Goal: Use online tool/utility: Utilize a website feature to perform a specific function

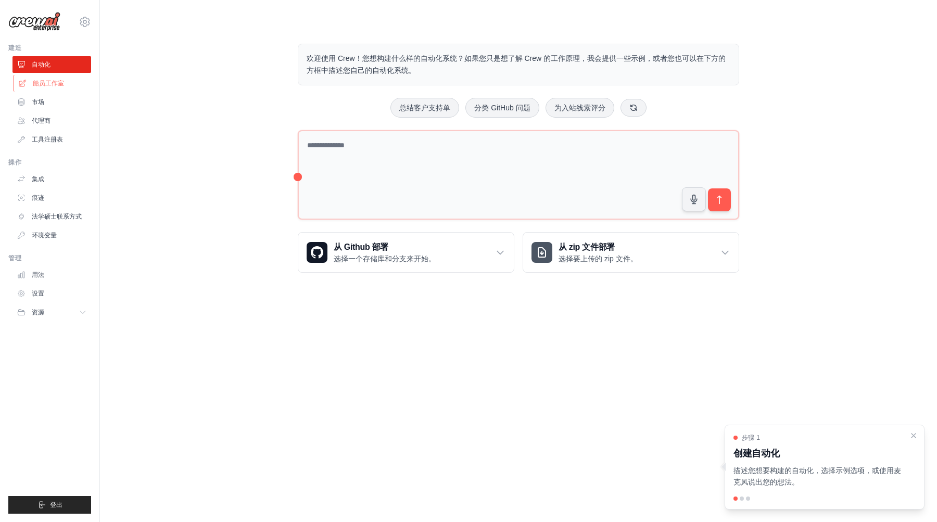
click at [42, 82] on font "船员工作室" at bounding box center [48, 83] width 31 height 7
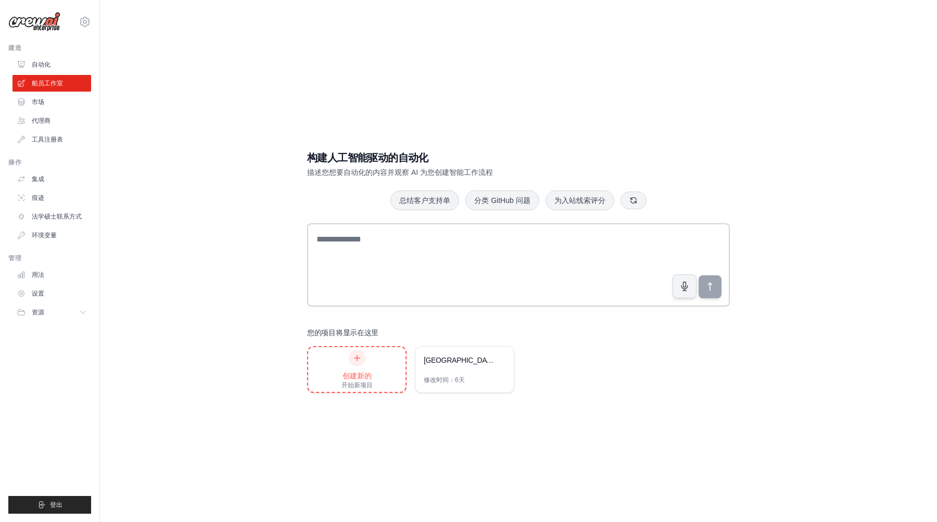
click at [336, 366] on div "创建新的 开始新项目" at bounding box center [356, 369] width 97 height 45
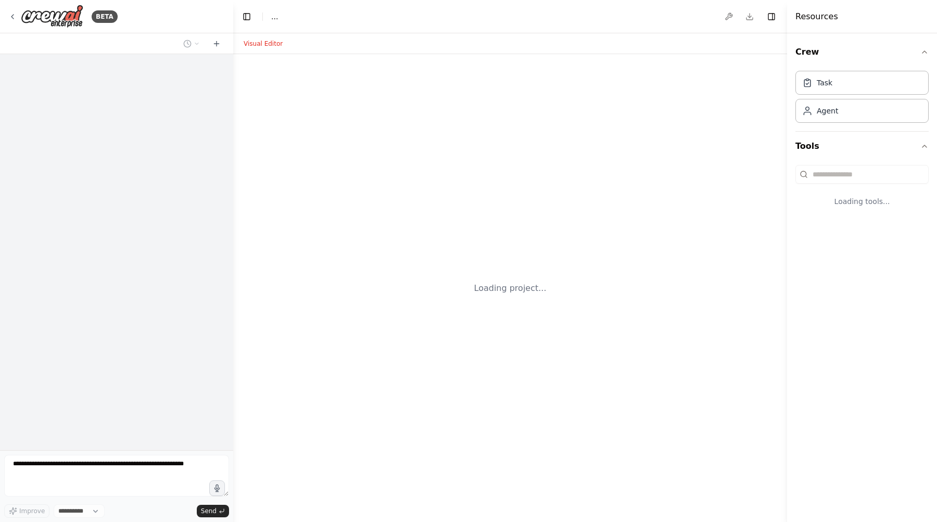
select select "****"
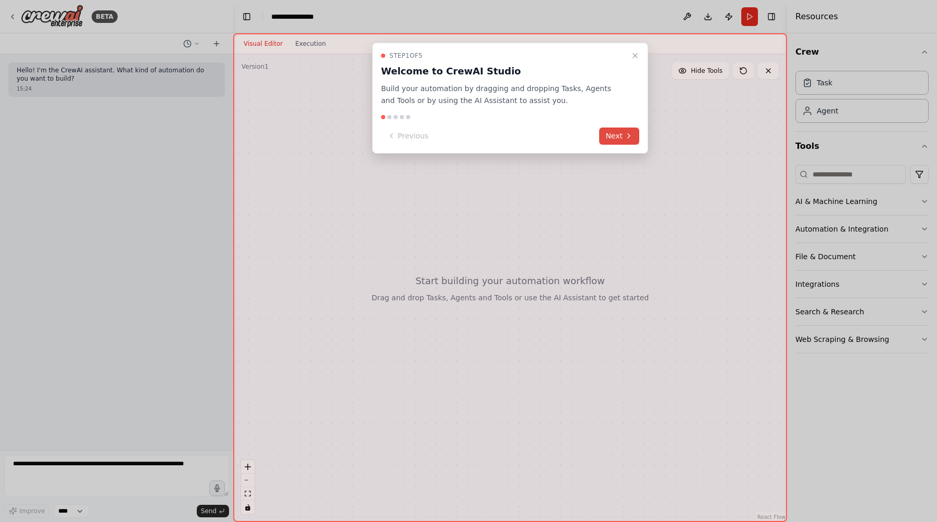
click at [617, 135] on button "Next" at bounding box center [619, 136] width 40 height 17
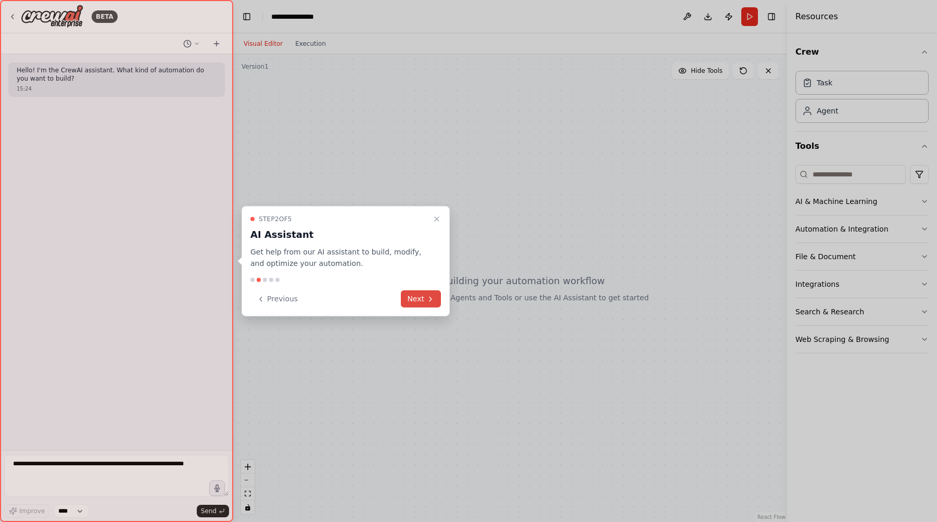
click at [422, 297] on button "Next" at bounding box center [421, 298] width 40 height 17
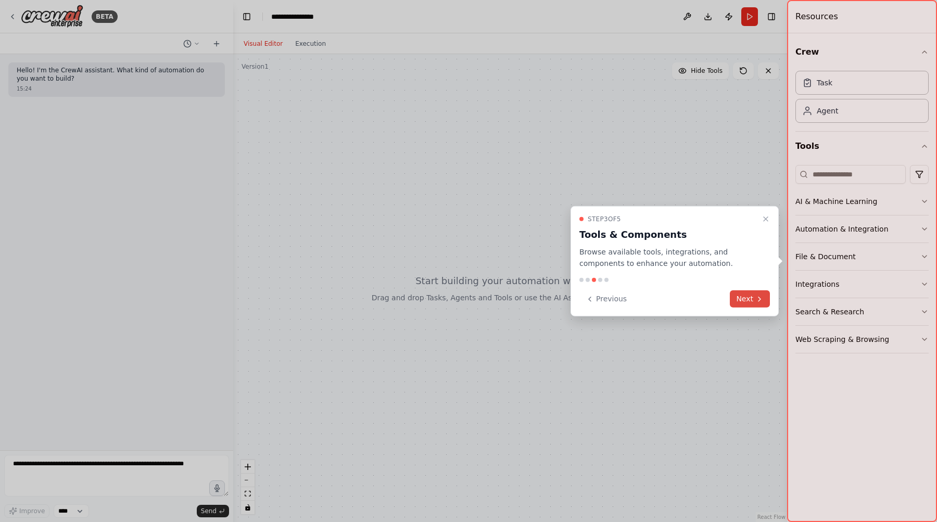
click at [749, 298] on button "Next" at bounding box center [750, 298] width 40 height 17
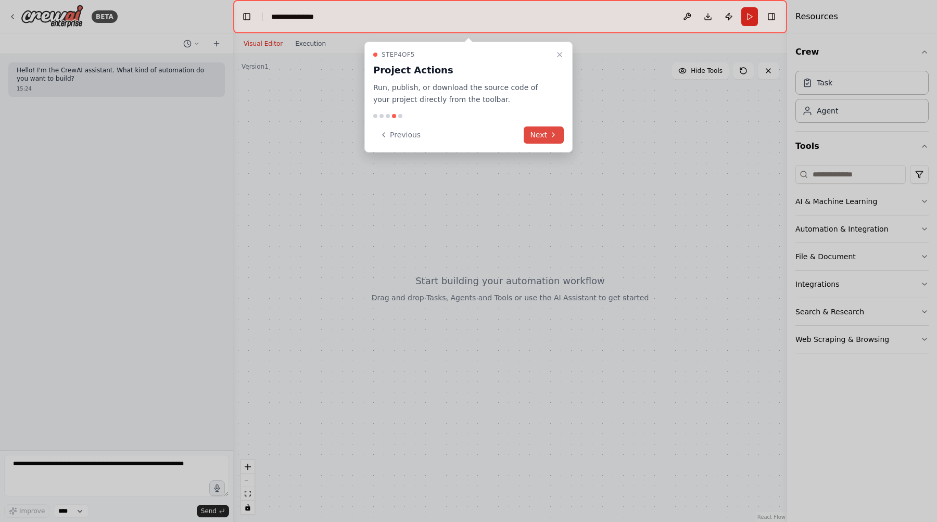
click at [554, 134] on icon at bounding box center [553, 135] width 2 height 4
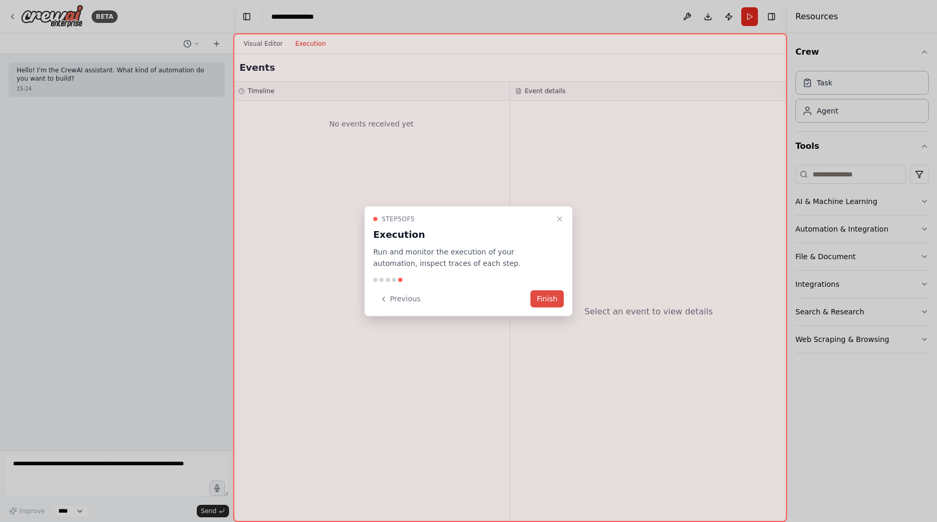
click at [547, 304] on button "Finish" at bounding box center [546, 298] width 33 height 17
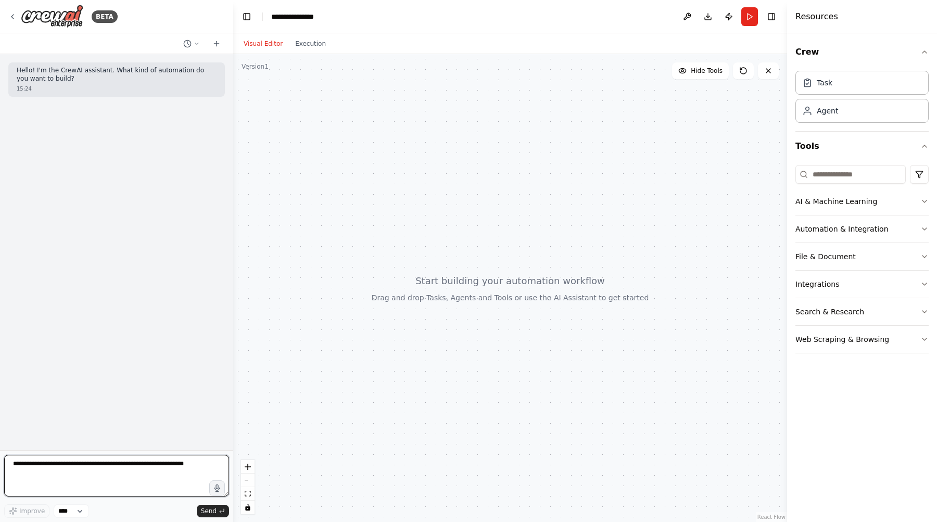
click at [39, 475] on textarea at bounding box center [116, 476] width 225 height 42
type textarea "**********"
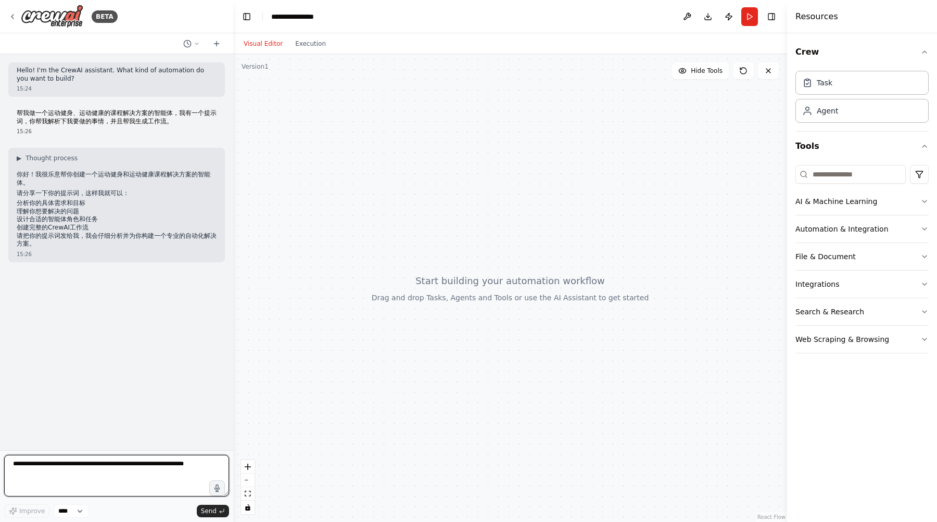
click at [102, 467] on textarea at bounding box center [116, 476] width 225 height 42
paste textarea "**********"
type textarea "**********"
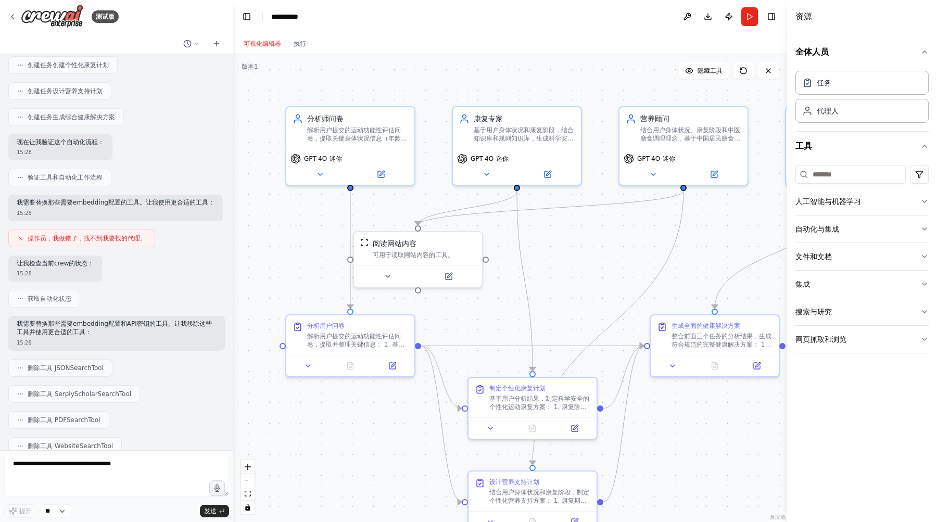
scroll to position [1551, 0]
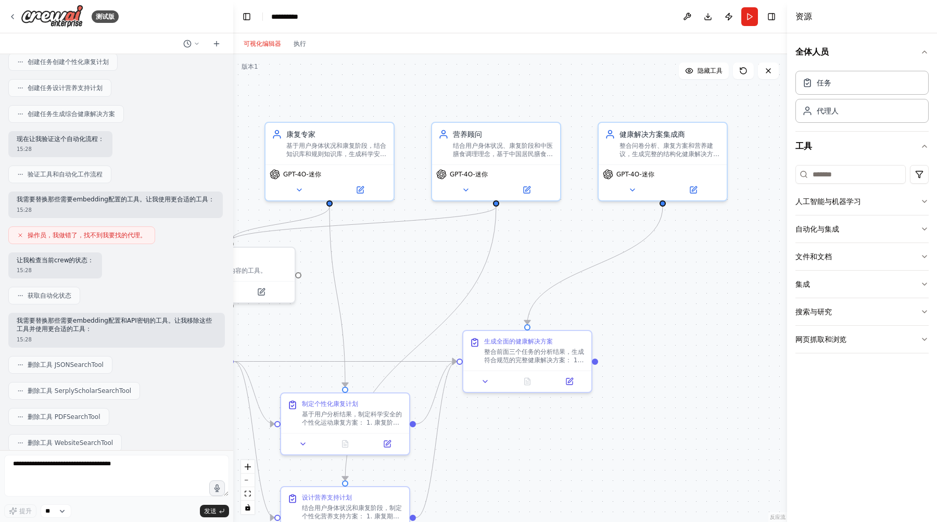
drag, startPoint x: 580, startPoint y: 231, endPoint x: 393, endPoint y: 247, distance: 188.1
click at [393, 247] on div ".deletable-edge-delete-btn { width: 20px; height: 20px; border: 0px solid #ffff…" at bounding box center [510, 288] width 554 height 468
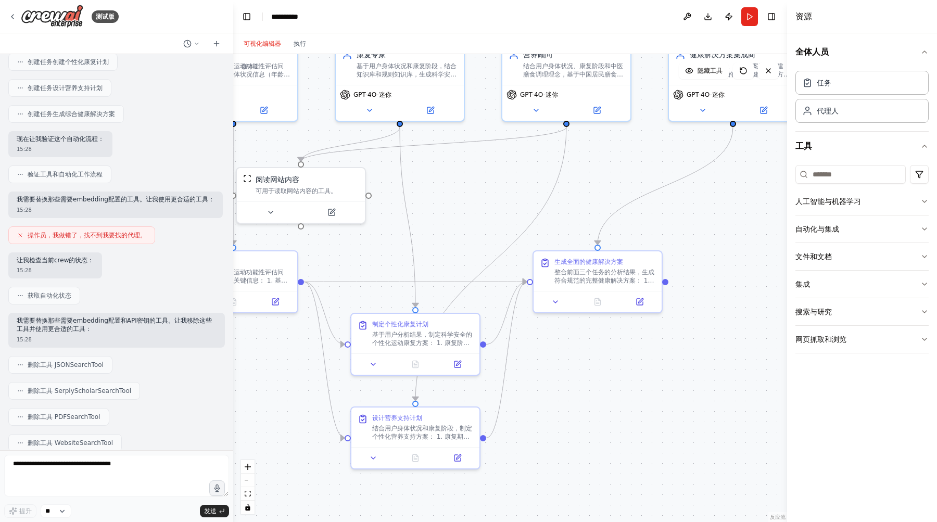
drag, startPoint x: 642, startPoint y: 323, endPoint x: 713, endPoint y: 243, distance: 106.2
click at [713, 243] on div ".deletable-edge-delete-btn { width: 20px; height: 20px; border: 0px solid #ffff…" at bounding box center [510, 288] width 554 height 468
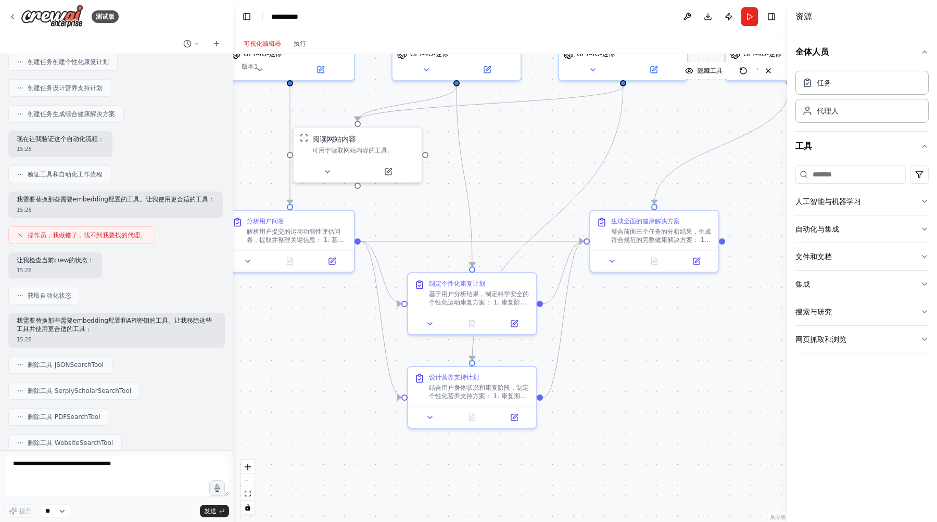
drag, startPoint x: 605, startPoint y: 415, endPoint x: 662, endPoint y: 374, distance: 69.8
click at [662, 374] on div ".deletable-edge-delete-btn { width: 20px; height: 20px; border: 0px solid #ffff…" at bounding box center [510, 288] width 554 height 468
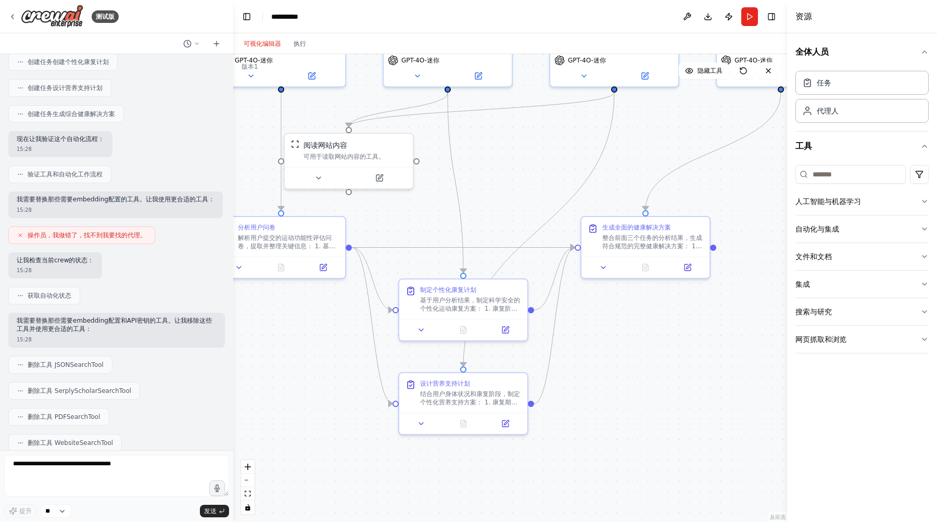
drag, startPoint x: 326, startPoint y: 406, endPoint x: 317, endPoint y: 412, distance: 10.8
click at [317, 412] on div ".deletable-edge-delete-btn { width: 20px; height: 20px; border: 0px solid #ffff…" at bounding box center [510, 288] width 554 height 468
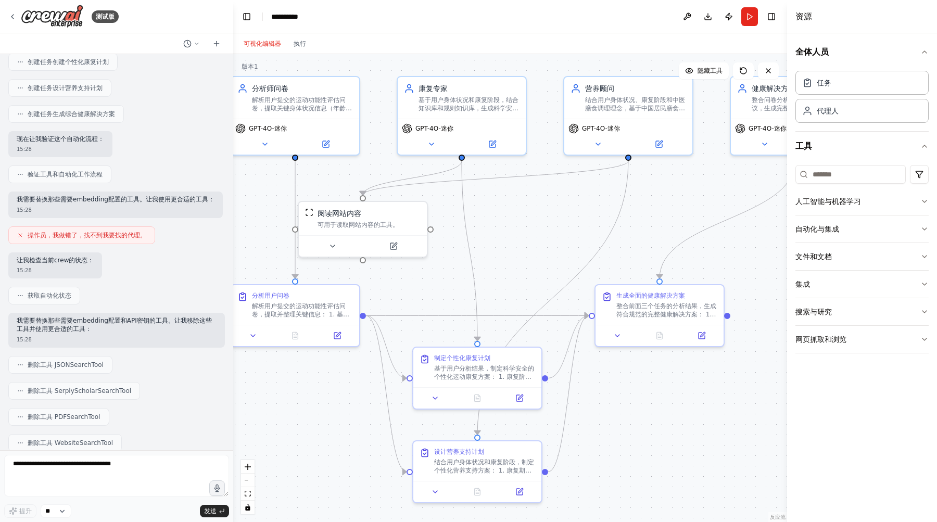
drag, startPoint x: 631, startPoint y: 347, endPoint x: 645, endPoint y: 415, distance: 69.6
click at [645, 415] on div ".deletable-edge-delete-btn { width: 20px; height: 20px; border: 0px solid #ffff…" at bounding box center [510, 288] width 554 height 468
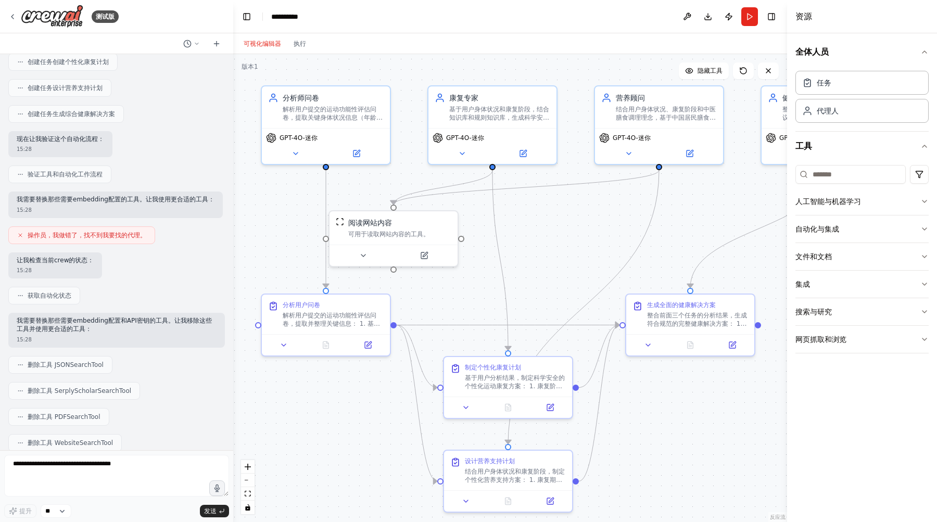
drag, startPoint x: 525, startPoint y: 234, endPoint x: 556, endPoint y: 243, distance: 32.1
click at [556, 243] on div ".deletable-edge-delete-btn { width: 20px; height: 20px; border: 0px solid #ffff…" at bounding box center [510, 288] width 554 height 468
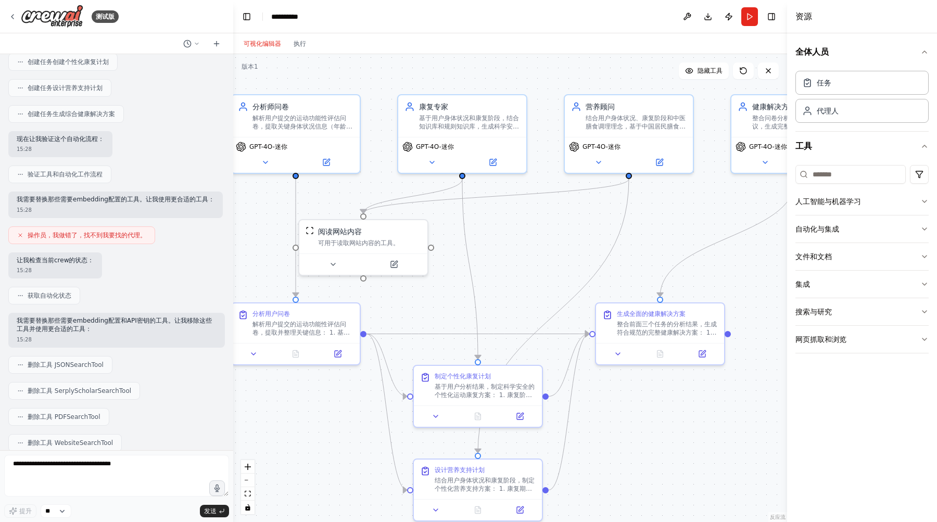
drag, startPoint x: 541, startPoint y: 227, endPoint x: 511, endPoint y: 236, distance: 31.5
click at [511, 236] on div ".deletable-edge-delete-btn { width: 20px; height: 20px; border: 0px solid #ffff…" at bounding box center [510, 288] width 554 height 468
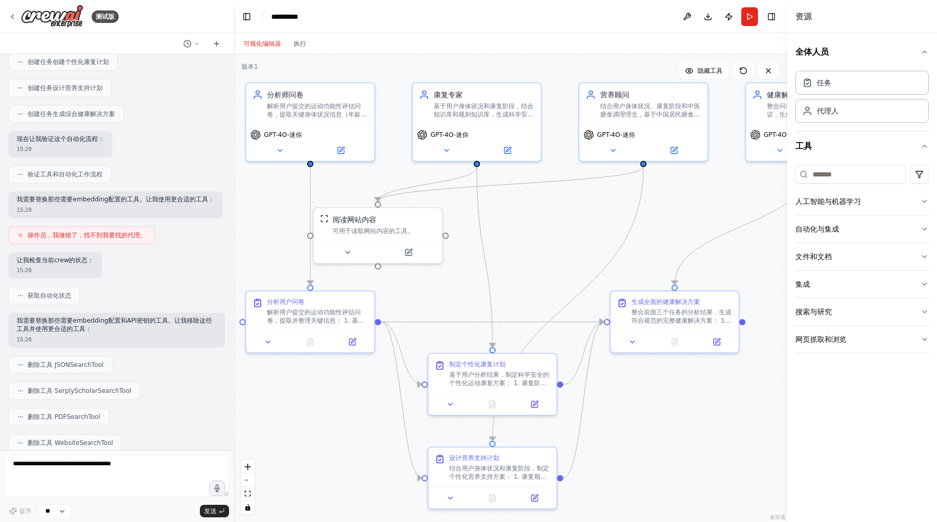
drag, startPoint x: 674, startPoint y: 226, endPoint x: 688, endPoint y: 214, distance: 18.9
click at [688, 214] on div ".deletable-edge-delete-btn { width: 20px; height: 20px; border: 0px solid #ffff…" at bounding box center [510, 288] width 554 height 468
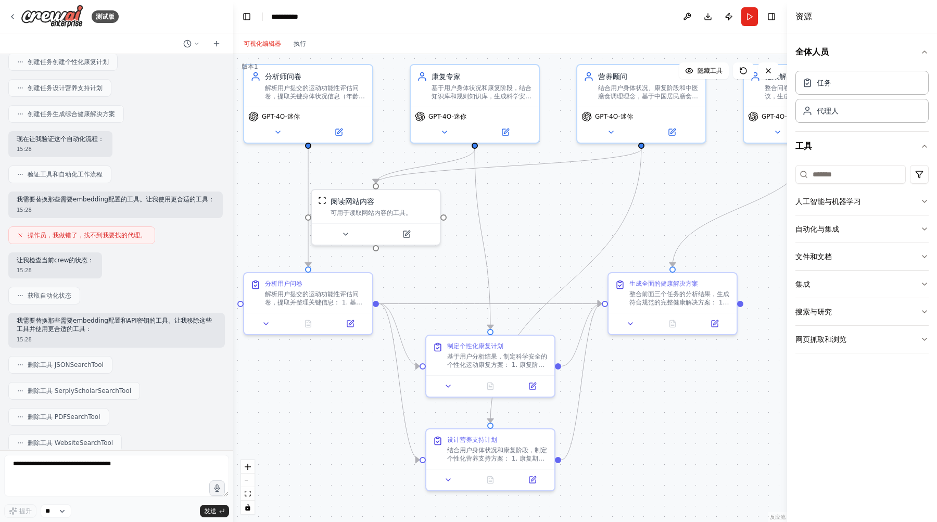
drag, startPoint x: 324, startPoint y: 427, endPoint x: 322, endPoint y: 409, distance: 18.3
click at [322, 409] on div ".deletable-edge-delete-btn { width: 20px; height: 20px; border: 0px solid #ffff…" at bounding box center [510, 288] width 554 height 468
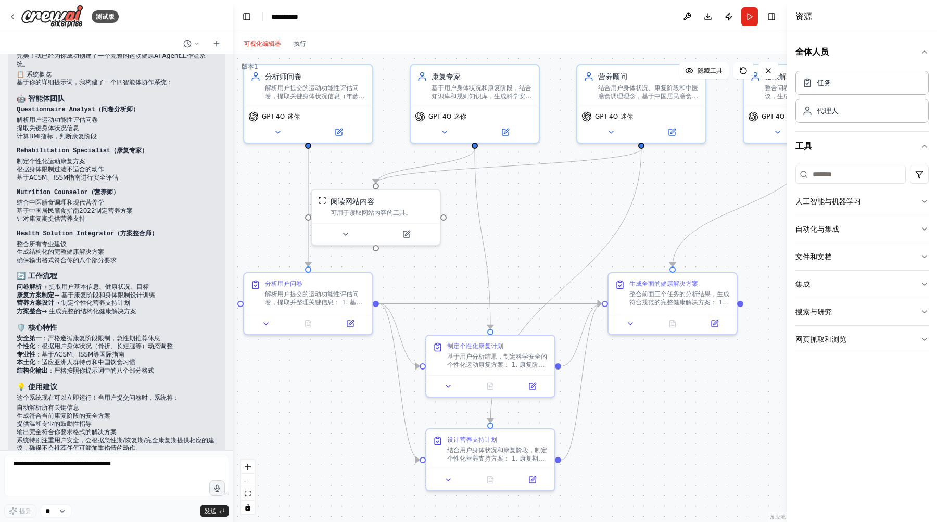
scroll to position [2188, 0]
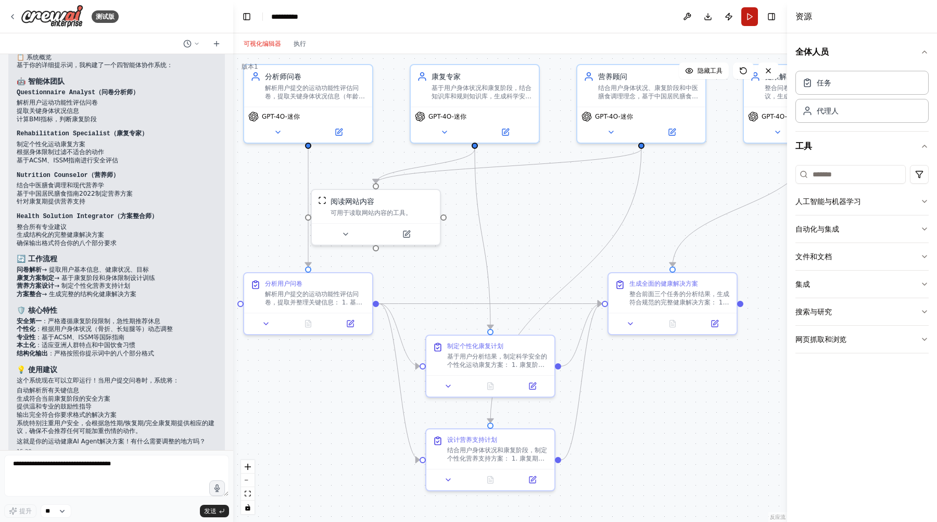
click at [742, 18] on button "跑步" at bounding box center [749, 16] width 17 height 19
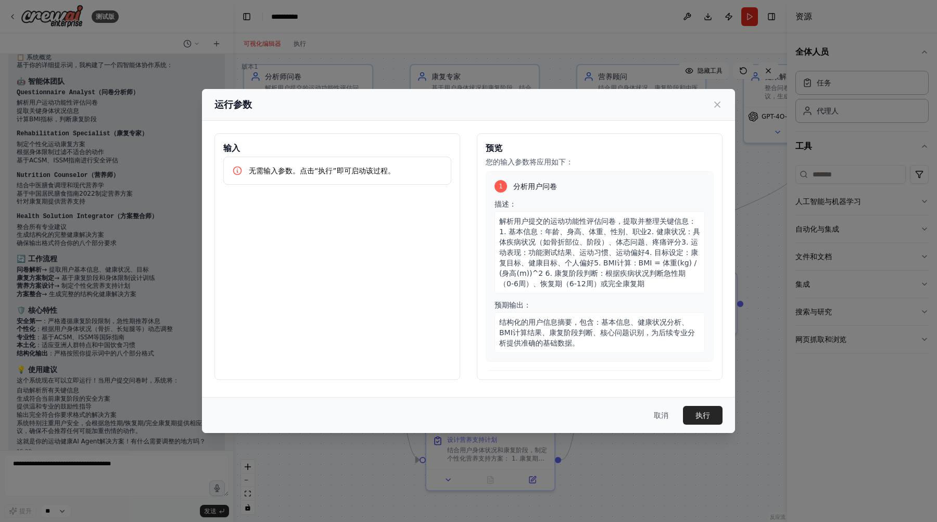
click at [318, 168] on font "无需输入参数。点击“执行”即可启动该过程。" at bounding box center [322, 171] width 146 height 8
click at [613, 243] on font "解析用户提交的运动功能性评估问卷，提取并整理关键信息： 1. 基本信息：年龄、身高、体重、性别、职业2. 健康状况：具体疾病状况（如骨折部位、阶段）、体态问题…" at bounding box center [599, 252] width 201 height 71
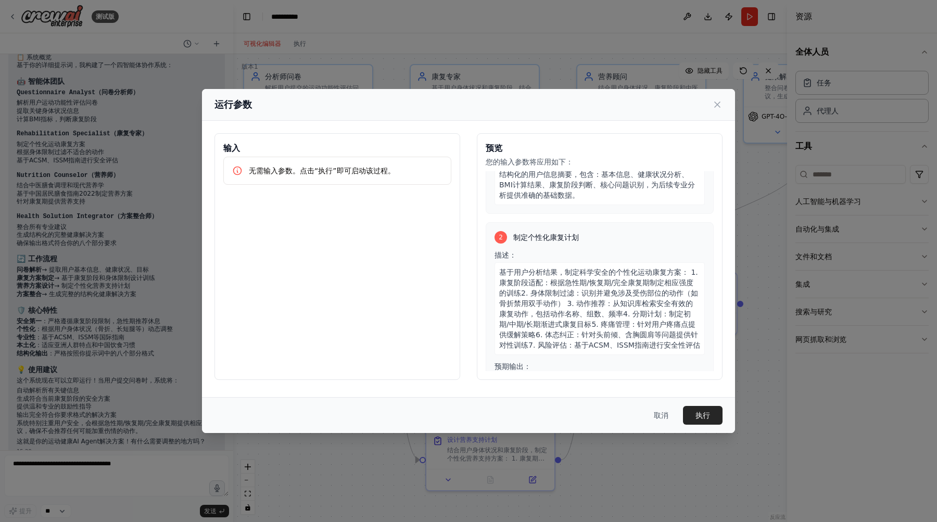
scroll to position [239, 0]
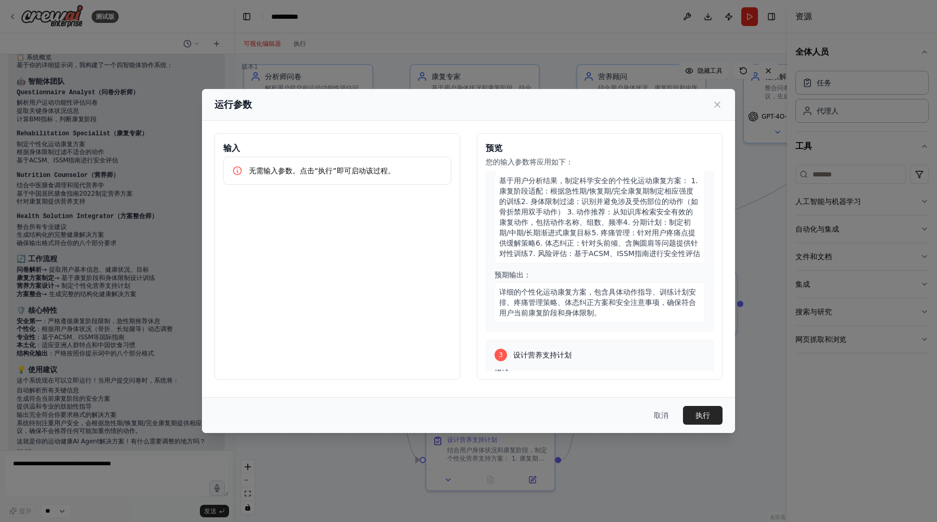
click at [542, 243] on font "基于用户分析结果，制定科学安全的个性化运动康复方案： 1. 康复阶段适配：根据急性期/恢复期/完全康复期制定相应强度的训练2. 身体限制过滤：识别并避免涉及受…" at bounding box center [599, 216] width 201 height 81
click at [563, 213] on font "基于用户分析结果，制定科学安全的个性化运动康复方案： 1. 康复阶段适配：根据急性期/恢复期/完全康复期制定相应强度的训练2. 身体限制过滤：识别并避免涉及受…" at bounding box center [599, 216] width 201 height 81
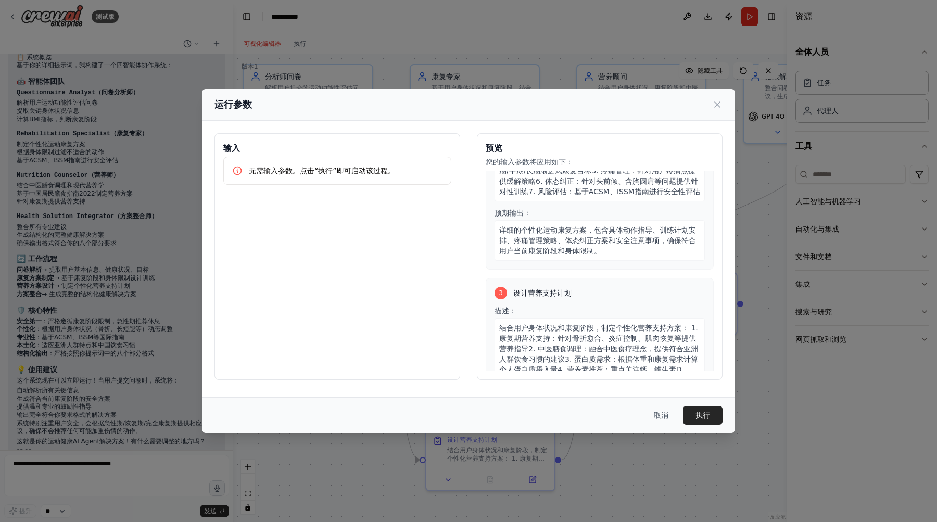
scroll to position [282, 0]
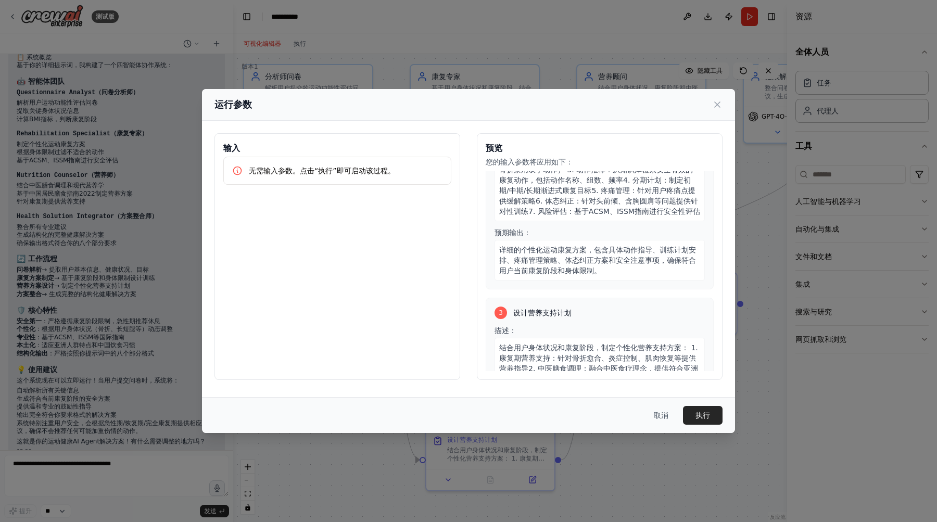
click at [300, 169] on font "无需输入参数。点击“执行”即可启动该过程。" at bounding box center [322, 171] width 146 height 8
click at [701, 420] on font "执行" at bounding box center [703, 415] width 15 height 8
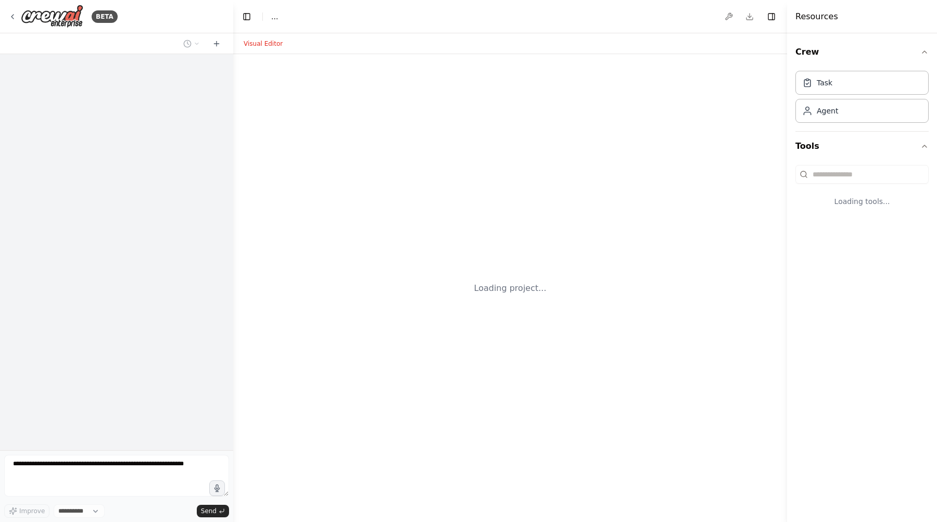
select select "****"
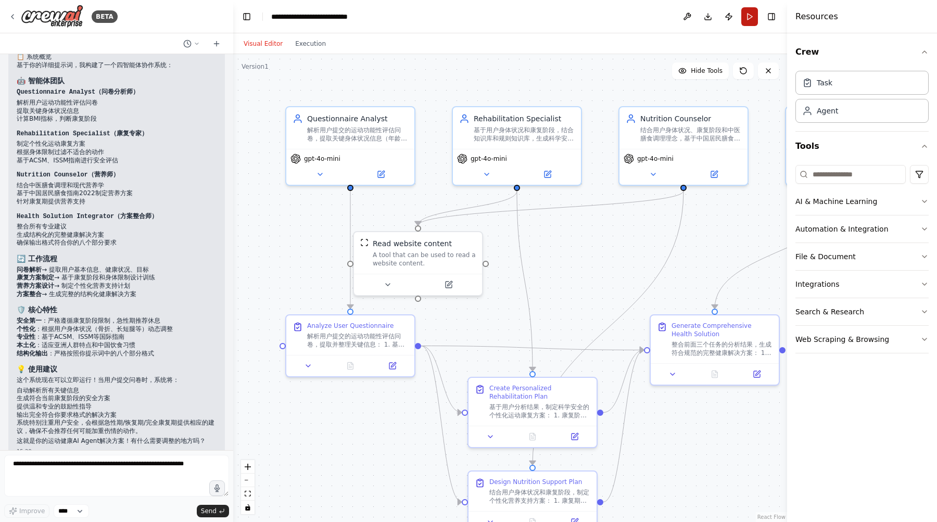
click at [749, 17] on button "Run" at bounding box center [749, 16] width 17 height 19
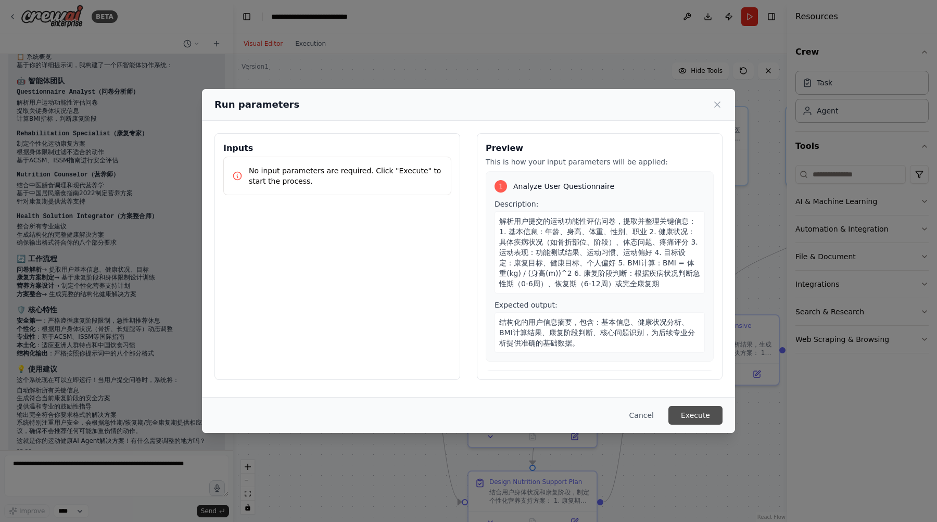
click at [692, 415] on button "Execute" at bounding box center [695, 415] width 54 height 19
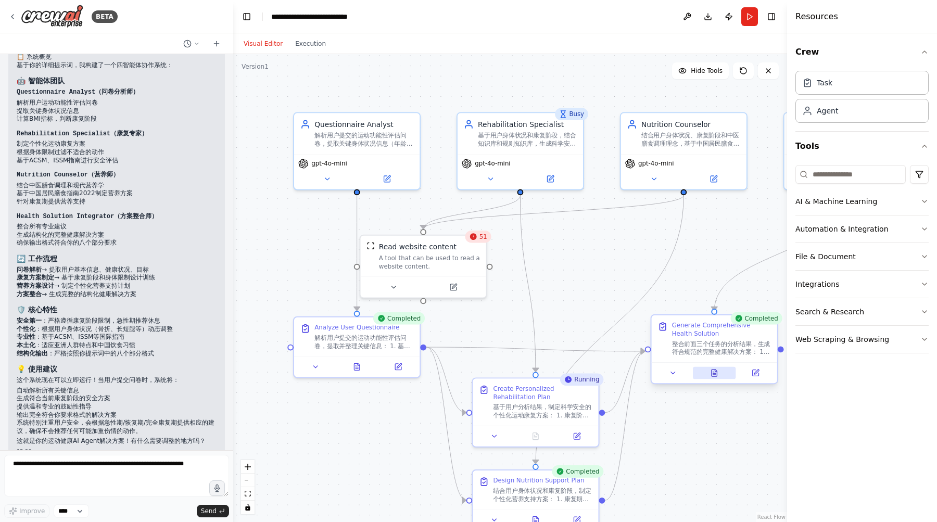
click at [714, 377] on button at bounding box center [714, 373] width 43 height 12
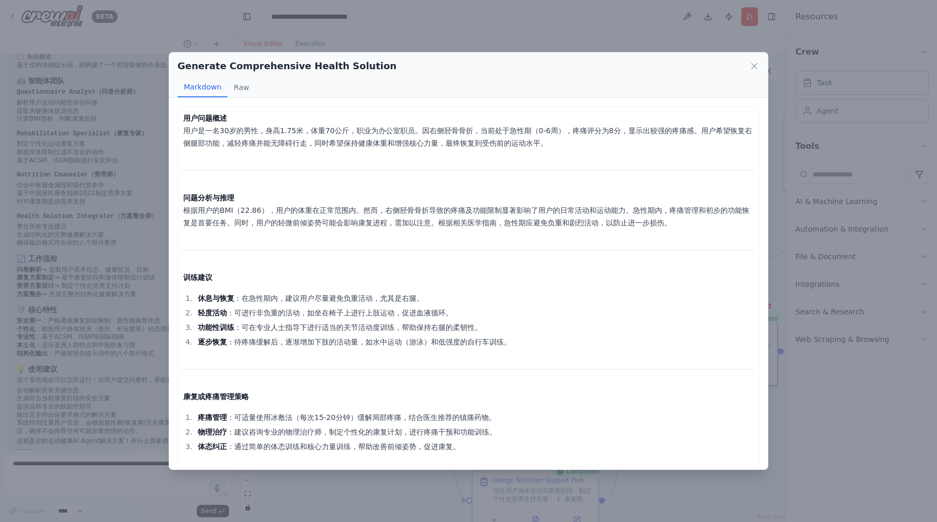
click at [384, 220] on p "问题分析与推理 根据用户的BMI（22.86），用户的体重在正常范围内。然而，右侧胫骨骨折导致的疼痛及功能限制显著影响了用户的日常活动和运动能力。急性期内，疼…" at bounding box center [468, 210] width 571 height 37
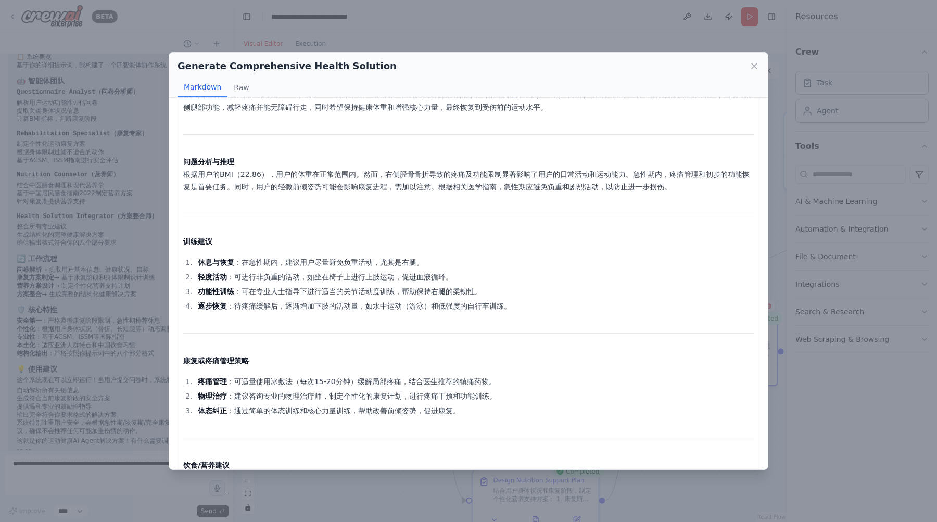
scroll to position [36, 0]
drag, startPoint x: 244, startPoint y: 262, endPoint x: 421, endPoint y: 260, distance: 177.0
click at [421, 260] on li "休息与恢复 ：在急性期内，建议用户尽量避免负重活动，尤其是右腿。" at bounding box center [474, 262] width 559 height 12
click at [333, 284] on ol "休息与恢复 ：在急性期内，建议用户尽量避免负重活动，尤其是右腿。 轻度活动 ：可进行非负重的活动，如坐在椅子上进行上肢运动，促进血液循环。 功能性训练 ：可在…" at bounding box center [468, 284] width 571 height 56
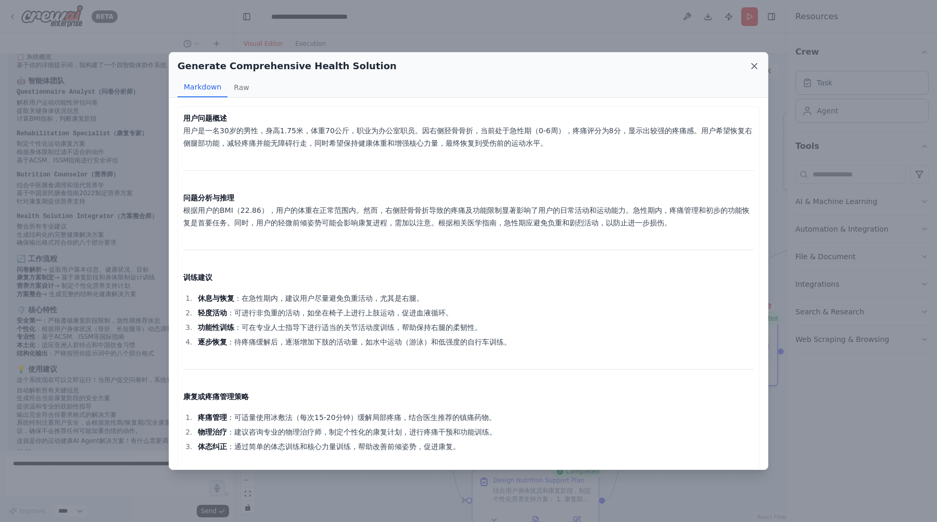
click at [754, 64] on icon at bounding box center [754, 66] width 10 height 10
